Goal: Information Seeking & Learning: Learn about a topic

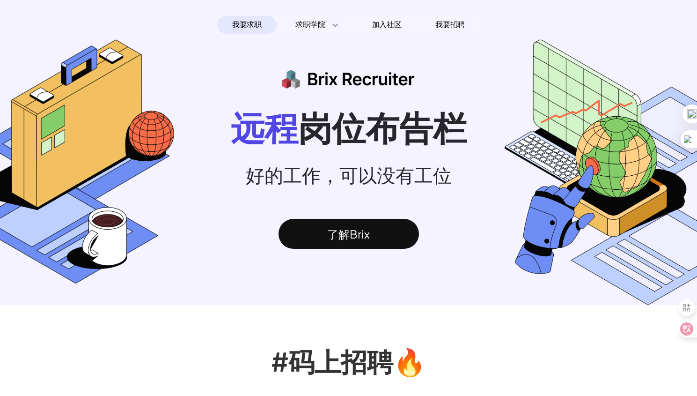
click at [654, 62] on img at bounding box center [627, 172] width 244 height 266
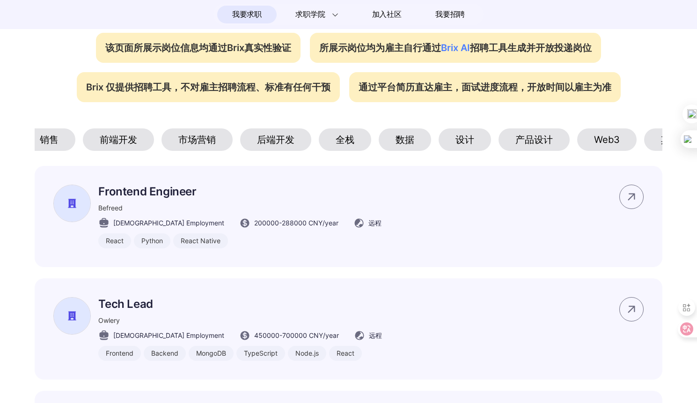
scroll to position [0, 133]
click at [472, 141] on div "设计" at bounding box center [463, 139] width 52 height 22
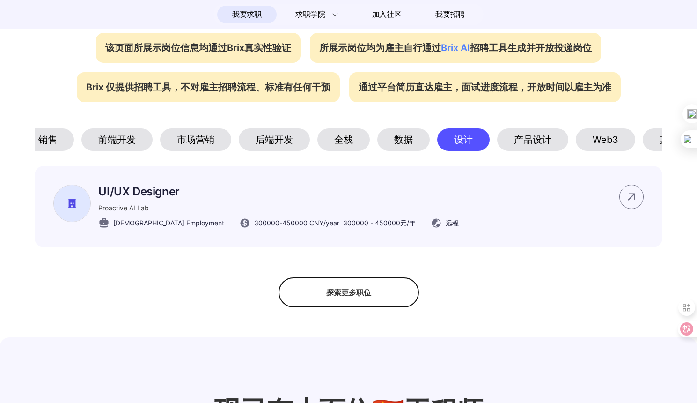
click at [401, 147] on div "数据" at bounding box center [403, 139] width 52 height 22
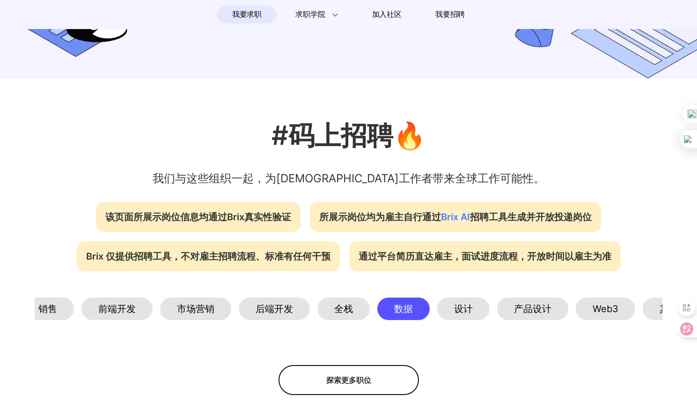
scroll to position [395, 0]
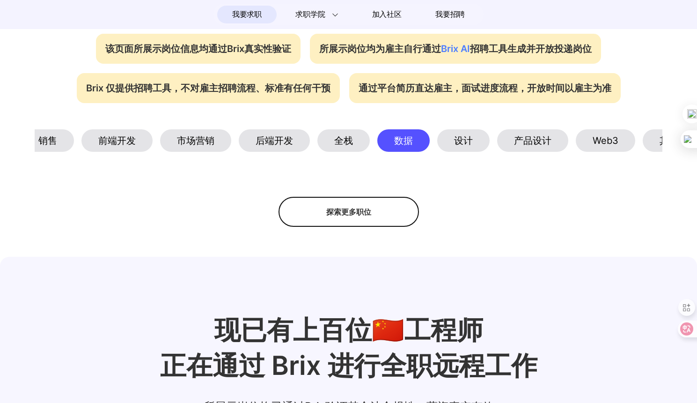
click at [343, 148] on div "全栈" at bounding box center [344, 140] width 52 height 22
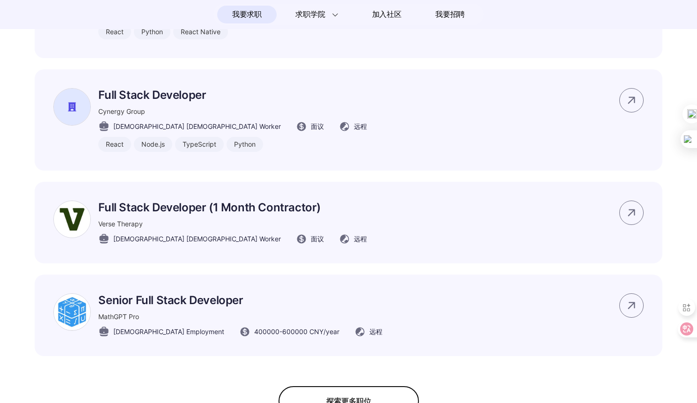
scroll to position [274, 0]
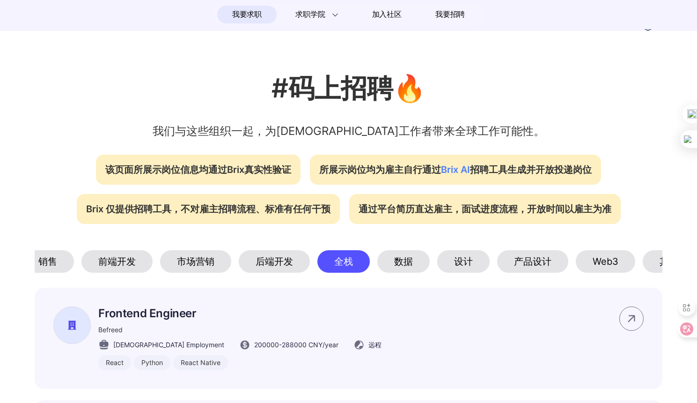
click at [530, 259] on div "产品设计" at bounding box center [532, 261] width 71 height 22
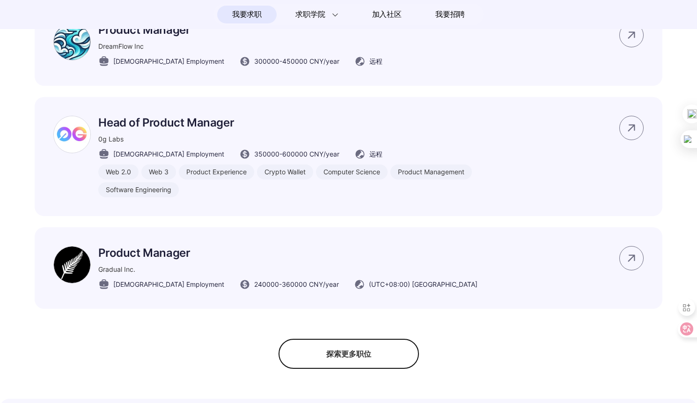
scroll to position [290, 0]
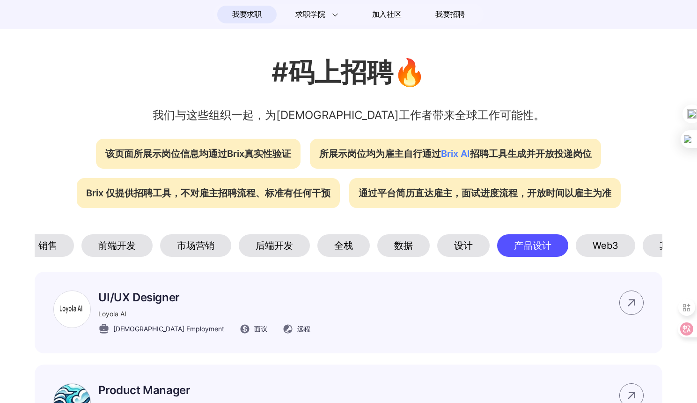
click at [467, 251] on div "设计" at bounding box center [463, 245] width 52 height 22
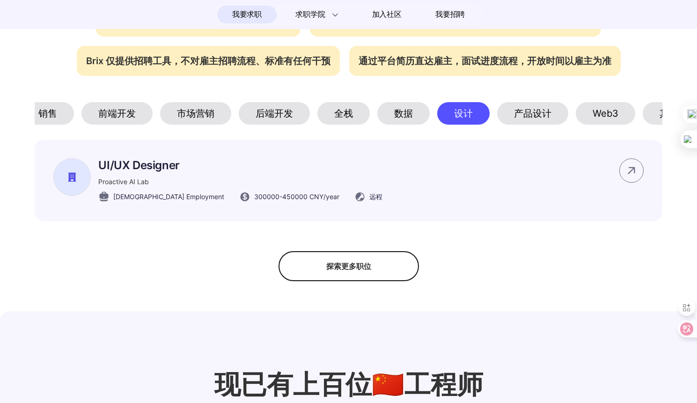
scroll to position [489, 0]
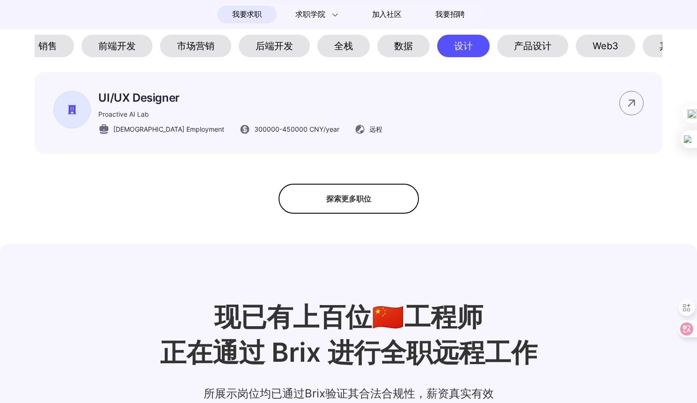
click at [362, 214] on div "探索更多职位" at bounding box center [349, 199] width 141 height 30
click at [362, 214] on div "隐藏更多职位" at bounding box center [349, 199] width 141 height 30
click at [362, 214] on div "探索更多职位" at bounding box center [349, 199] width 141 height 30
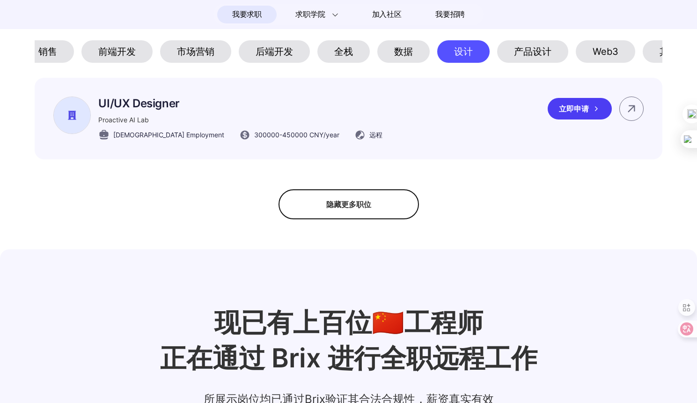
scroll to position [475, 0]
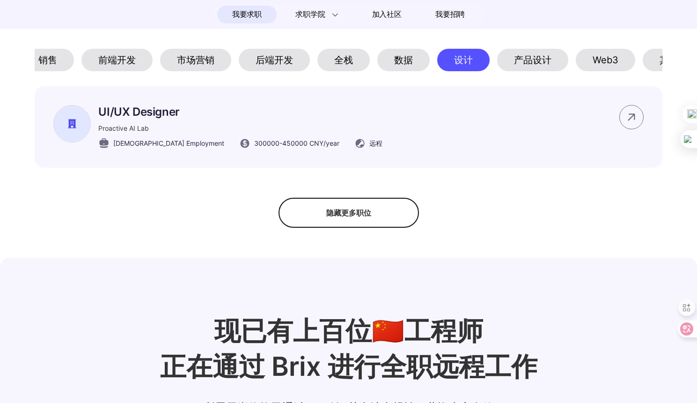
click at [404, 66] on div "数据" at bounding box center [403, 60] width 52 height 22
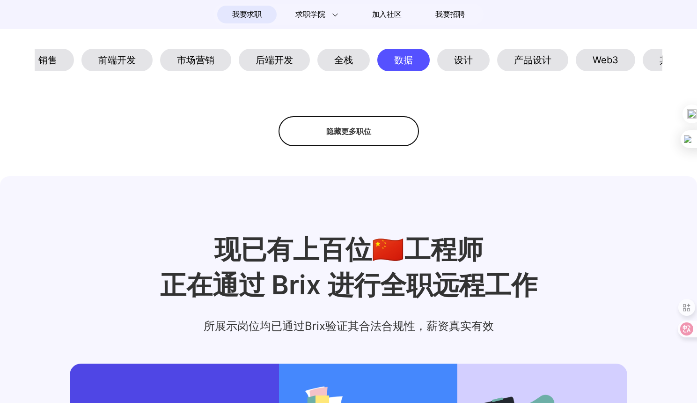
click at [357, 146] on div "隐藏更多职位" at bounding box center [349, 131] width 141 height 30
click at [357, 146] on div "探索更多职位" at bounding box center [349, 131] width 141 height 30
click at [340, 60] on div "全栈" at bounding box center [344, 60] width 52 height 22
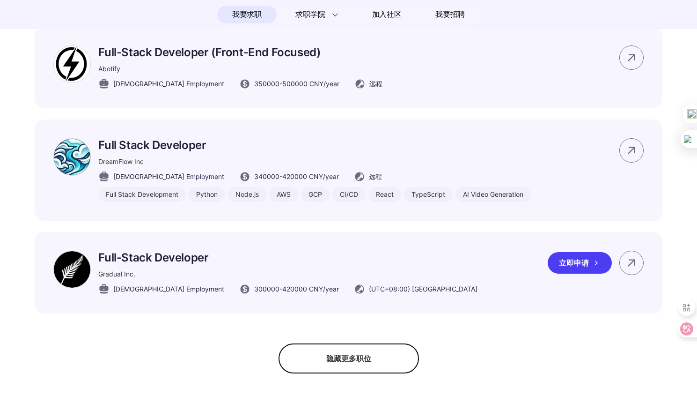
scroll to position [946, 0]
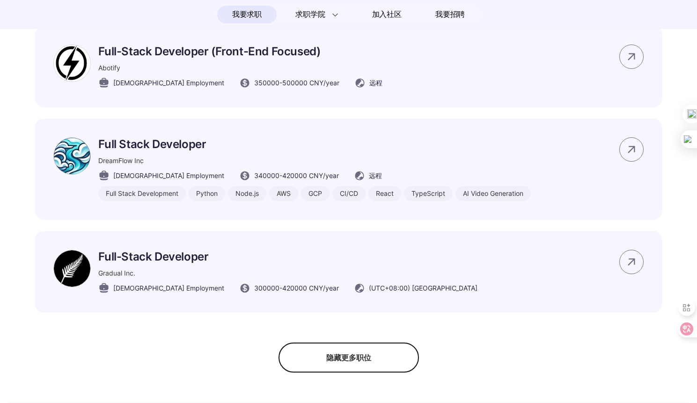
click at [343, 366] on div "隐藏更多职位" at bounding box center [349, 357] width 141 height 30
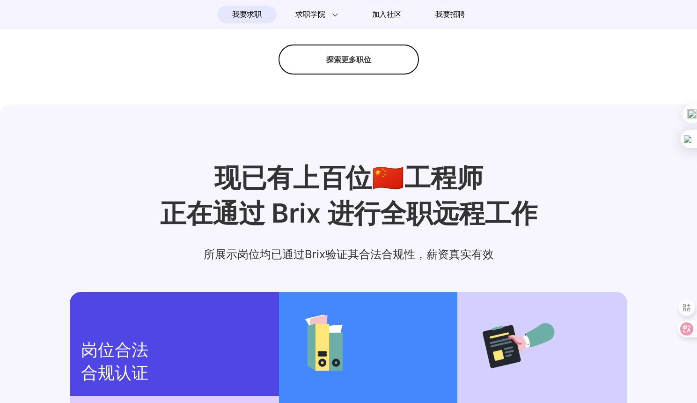
scroll to position [739, 0]
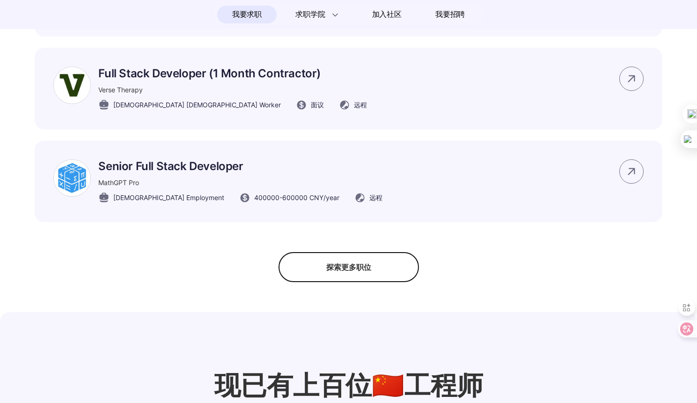
click at [360, 269] on div "探索更多职位" at bounding box center [349, 267] width 141 height 30
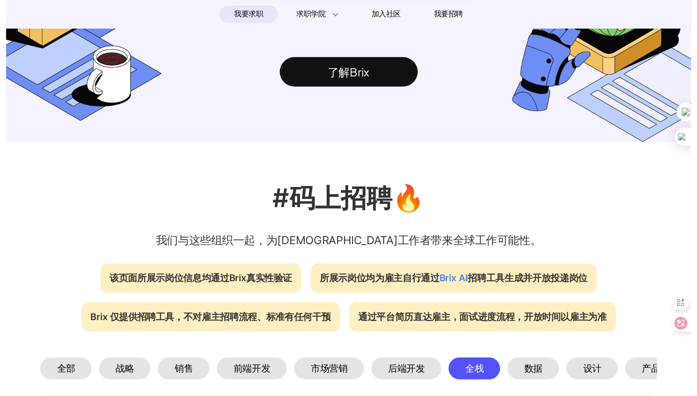
scroll to position [160, 0]
